Goal: Use online tool/utility: Utilize a website feature to perform a specific function

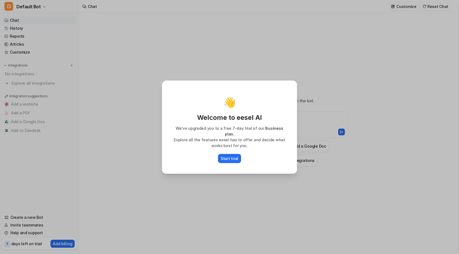
click at [318, 107] on div "👋 Welcome to eesel AI We’ve upgraded you to a free 7-day trial of our Business …" at bounding box center [229, 127] width 459 height 254
click at [323, 67] on div "👋 Welcome to eesel AI We’ve upgraded you to a free 7-day trial of our Business …" at bounding box center [229, 127] width 459 height 254
click at [163, 58] on div "👋 Welcome to eesel AI We’ve upgraded you to a free 7-day trial of our Business …" at bounding box center [230, 127] width 144 height 254
click at [161, 173] on div "👋 Welcome to eesel AI We’ve upgraded you to a free 7-day trial of our Business …" at bounding box center [230, 127] width 144 height 254
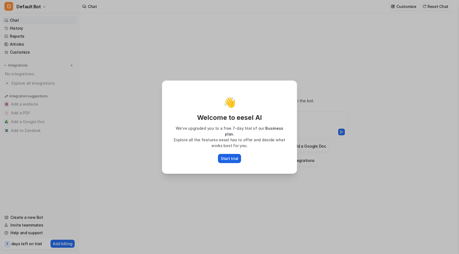
click at [235, 155] on p "Start trial" at bounding box center [230, 158] width 18 height 6
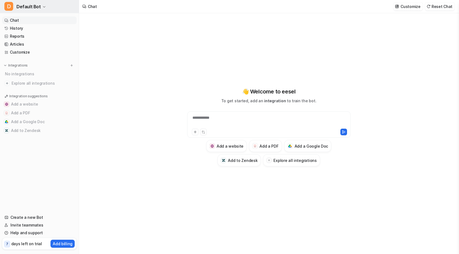
click at [24, 4] on span "Default Bot" at bounding box center [28, 7] width 24 height 8
click at [110, 19] on div "**********" at bounding box center [229, 127] width 459 height 254
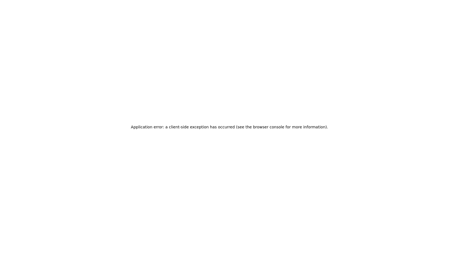
click at [173, 3] on div "Application error: a client-side exception has occurred (see the browser consol…" at bounding box center [229, 127] width 459 height 254
